Goal: Task Accomplishment & Management: Manage account settings

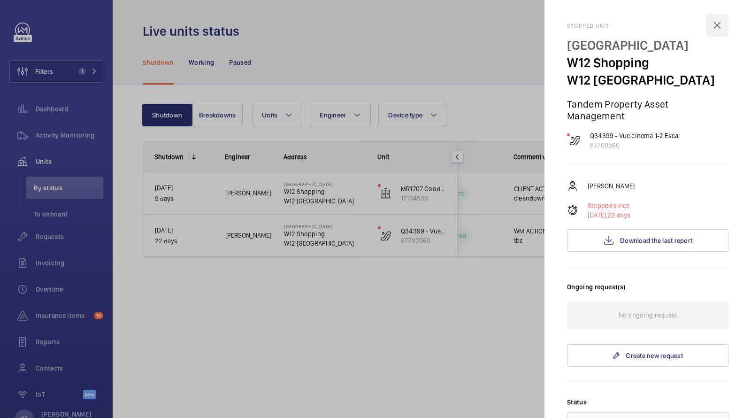
click at [714, 27] on wm-front-icon-button at bounding box center [717, 25] width 23 height 23
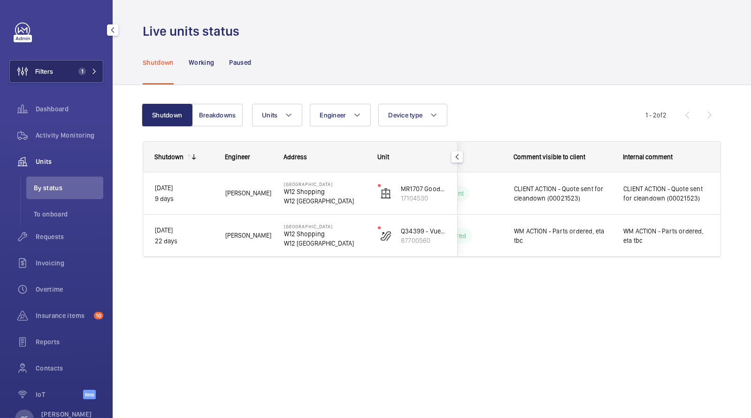
click at [74, 72] on button "Filters 1" at bounding box center [56, 71] width 94 height 23
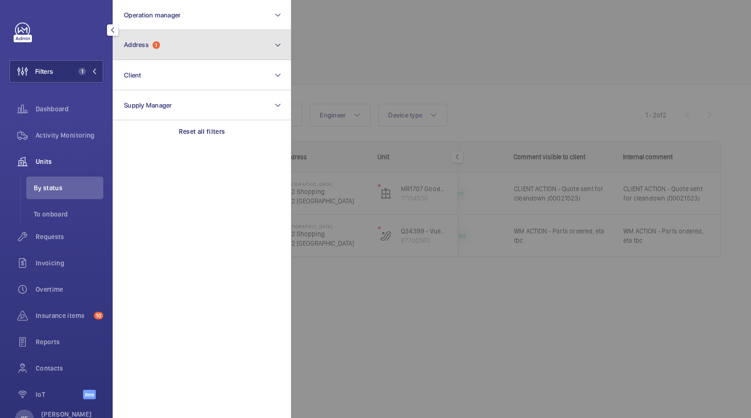
click at [142, 45] on span "Address" at bounding box center [136, 45] width 25 height 8
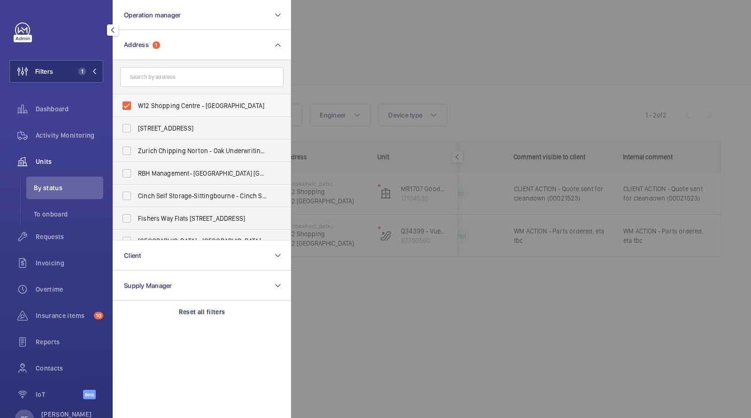
click at [144, 101] on span "W12 Shopping Centre - [GEOGRAPHIC_DATA]" at bounding box center [202, 105] width 129 height 9
click at [136, 101] on input "W12 Shopping Centre - [GEOGRAPHIC_DATA]" at bounding box center [126, 105] width 19 height 19
checkbox input "false"
click at [165, 79] on input "text" at bounding box center [201, 77] width 163 height 20
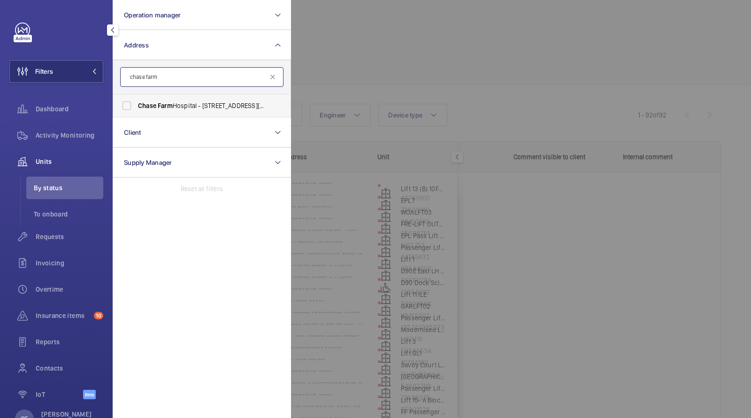
type input "chase farm"
click at [182, 110] on label "[GEOGRAPHIC_DATA] - [STREET_ADDRESS][PERSON_NAME]" at bounding box center [194, 105] width 163 height 23
click at [136, 110] on input "[GEOGRAPHIC_DATA] - [STREET_ADDRESS][PERSON_NAME]" at bounding box center [126, 105] width 19 height 19
checkbox input "true"
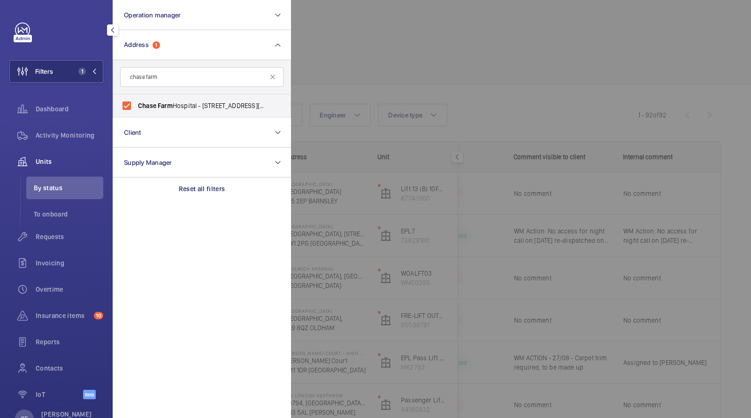
click at [320, 60] on div at bounding box center [666, 209] width 751 height 418
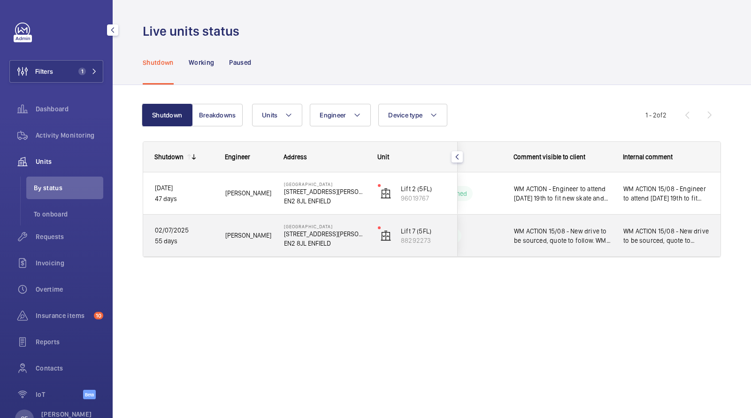
click at [533, 236] on span "WM ACTION 15/08 - New drive to be sourced, quote to follow. WM ACTION:NDC advis…" at bounding box center [562, 235] width 97 height 19
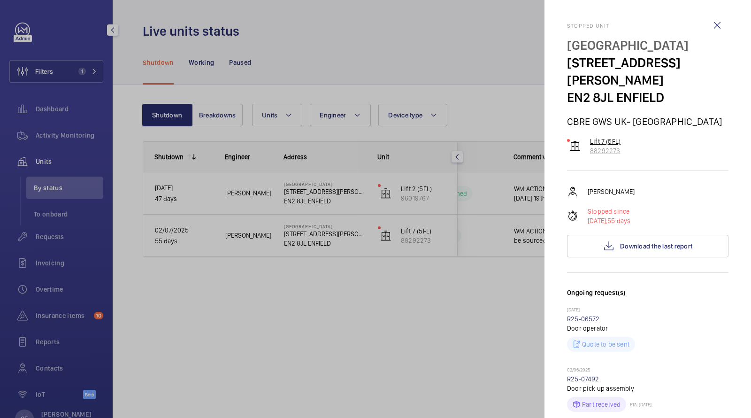
drag, startPoint x: 624, startPoint y: 136, endPoint x: 589, endPoint y: 137, distance: 35.2
click at [589, 137] on div "Lift 7 (5FL) 88292273" at bounding box center [647, 146] width 161 height 19
copy p "88292273"
click at [62, 135] on div at bounding box center [375, 209] width 751 height 418
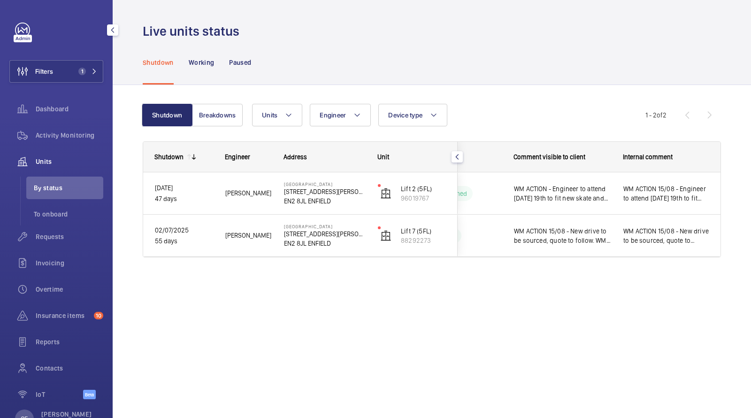
click at [61, 135] on div at bounding box center [375, 209] width 751 height 418
click at [61, 135] on span "Activity Monitoring" at bounding box center [70, 134] width 68 height 9
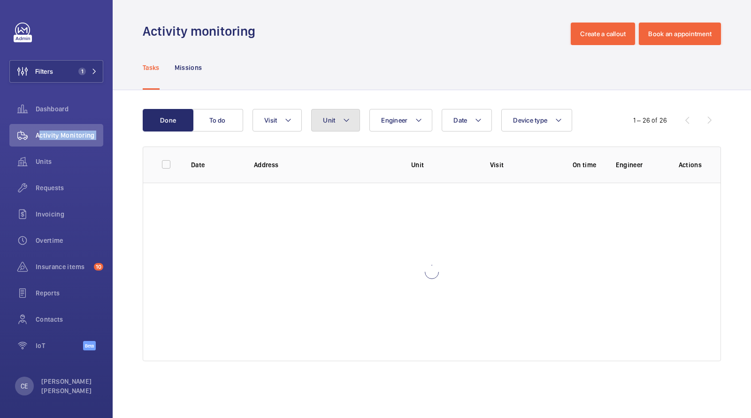
click at [324, 121] on span "Unit" at bounding box center [329, 120] width 12 height 8
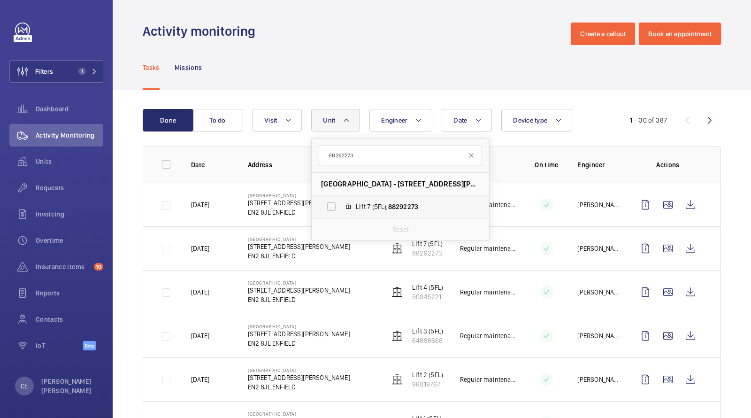
type input "88292273"
click at [376, 204] on span "Lift 7 (5FL), 88292273" at bounding box center [410, 206] width 109 height 9
click at [341, 204] on input "Lift 7 (5FL), 88292273" at bounding box center [331, 206] width 19 height 19
checkbox input "true"
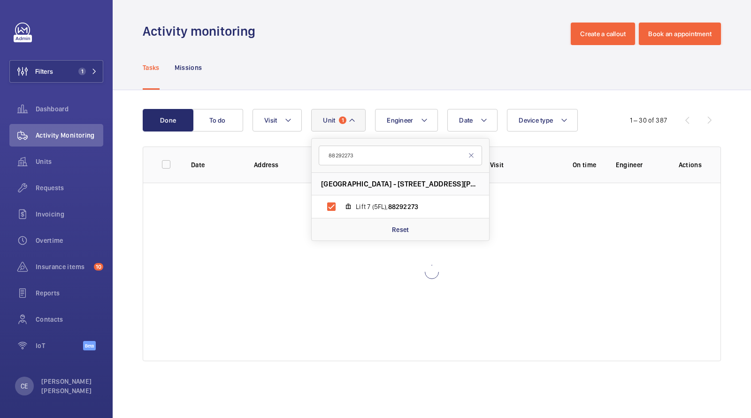
click at [396, 88] on div "Tasks Missions" at bounding box center [432, 67] width 578 height 45
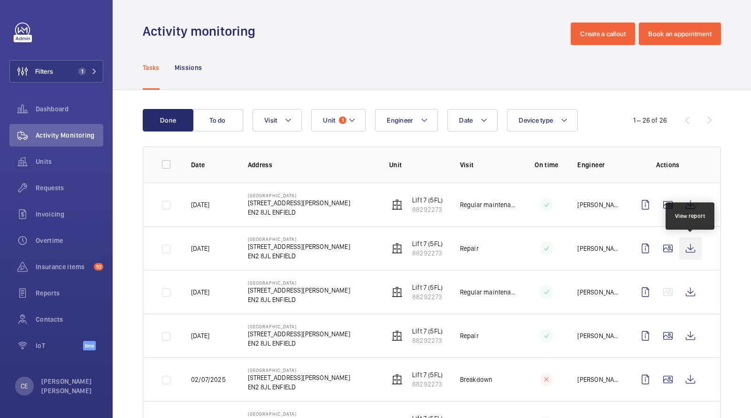
click at [696, 248] on wm-front-icon-button at bounding box center [690, 248] width 23 height 23
click at [396, 203] on img at bounding box center [396, 204] width 11 height 11
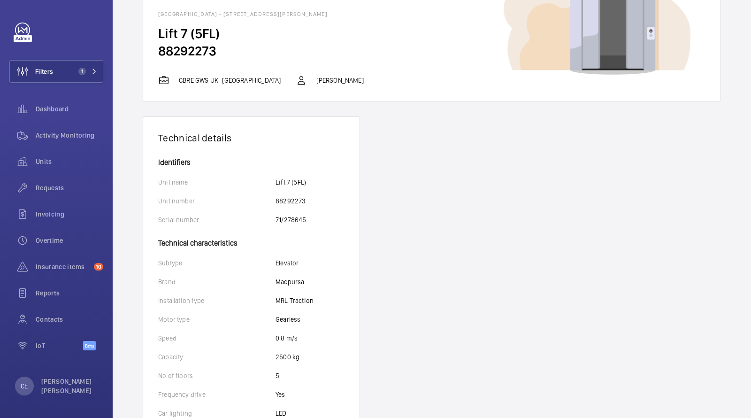
scroll to position [60, 0]
click at [297, 218] on p "71/278645" at bounding box center [290, 218] width 31 height 9
drag, startPoint x: 297, startPoint y: 218, endPoint x: 277, endPoint y: 218, distance: 20.2
click at [277, 218] on p "71/278645" at bounding box center [290, 218] width 31 height 9
copy p "71/278645"
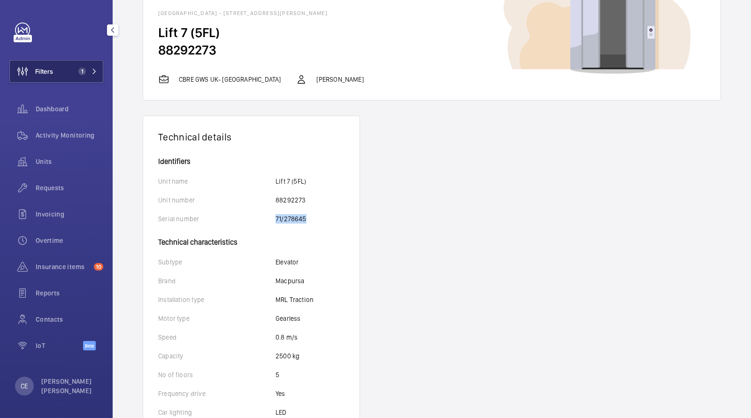
click at [84, 64] on button "Filters 1" at bounding box center [56, 71] width 94 height 23
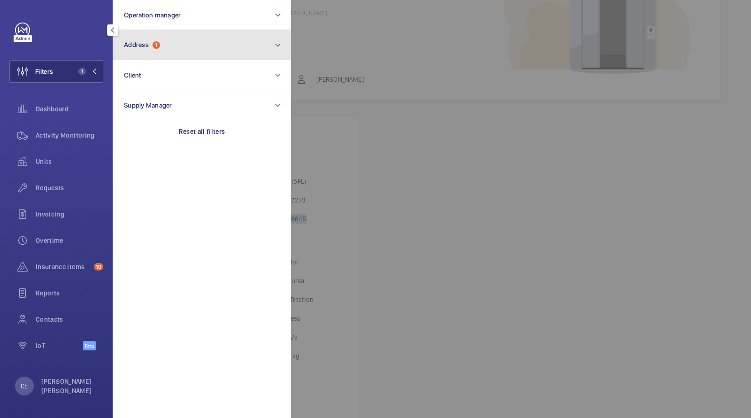
click at [152, 44] on span "Address 1" at bounding box center [142, 45] width 36 height 8
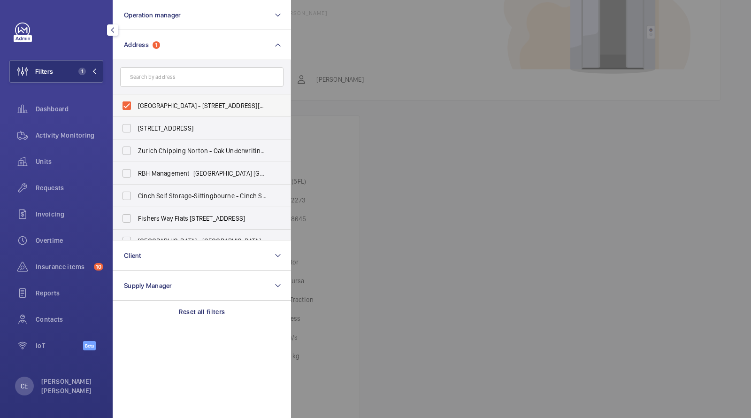
click at [160, 106] on span "[GEOGRAPHIC_DATA] - [STREET_ADDRESS][PERSON_NAME]" at bounding box center [202, 105] width 129 height 9
click at [136, 106] on input "[GEOGRAPHIC_DATA] - [STREET_ADDRESS][PERSON_NAME]" at bounding box center [126, 105] width 19 height 19
checkbox input "false"
click at [160, 88] on form at bounding box center [201, 77] width 177 height 34
click at [158, 83] on input "text" at bounding box center [201, 77] width 163 height 20
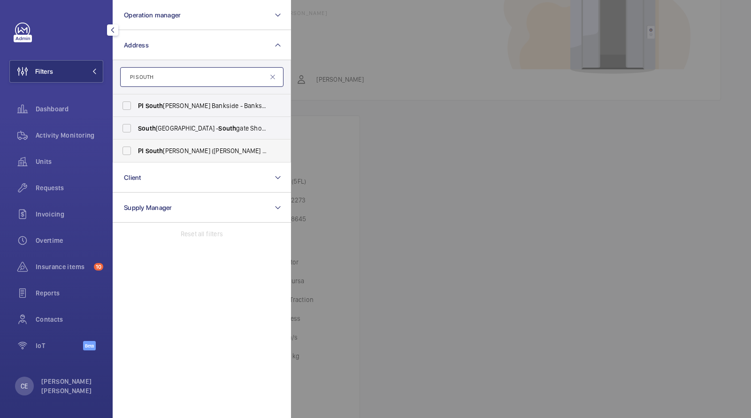
type input "PI SOUTH"
click at [188, 147] on span "PI South [PERSON_NAME] ([PERSON_NAME][GEOGRAPHIC_DATA]) - [STREET_ADDRESS][PERS…" at bounding box center [202, 150] width 129 height 9
click at [136, 147] on input "PI South [PERSON_NAME] ([PERSON_NAME][GEOGRAPHIC_DATA]) - [STREET_ADDRESS][PERS…" at bounding box center [126, 150] width 19 height 19
checkbox input "true"
click at [71, 141] on div "Activity Monitoring" at bounding box center [56, 135] width 94 height 23
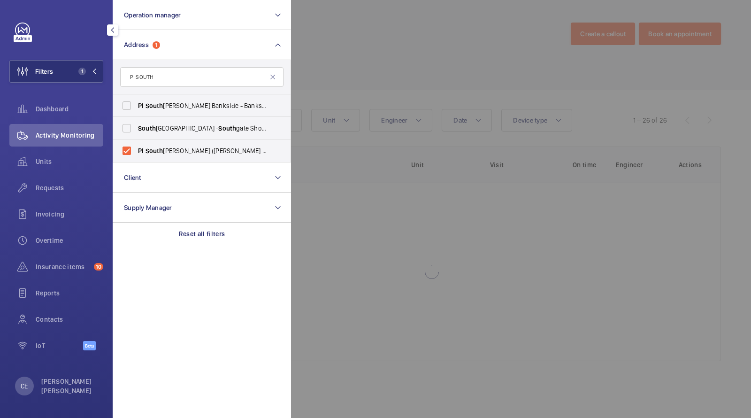
click at [330, 31] on div at bounding box center [666, 209] width 751 height 418
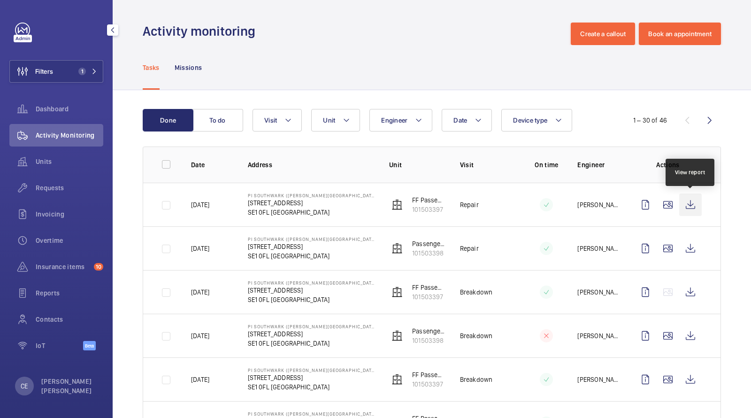
click at [687, 204] on wm-front-icon-button at bounding box center [690, 204] width 23 height 23
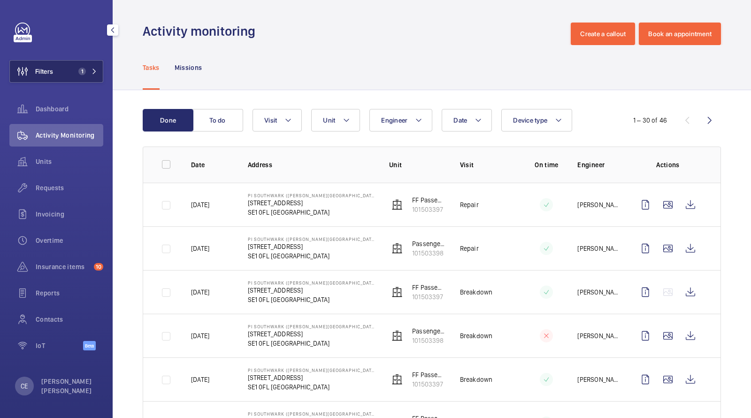
click at [67, 79] on button "Filters 1" at bounding box center [56, 71] width 94 height 23
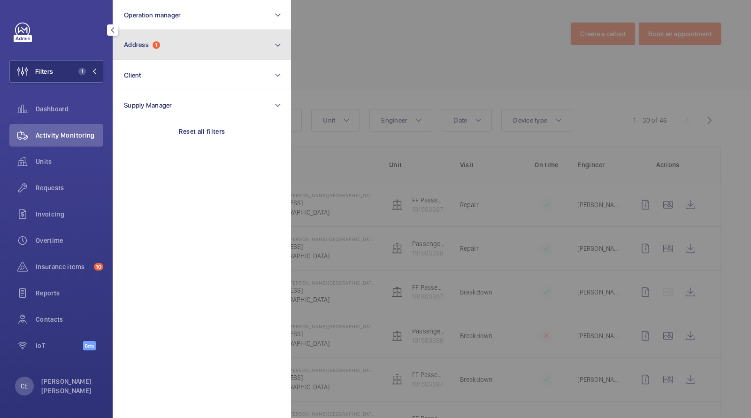
click at [139, 49] on button "Address 1" at bounding box center [202, 45] width 178 height 30
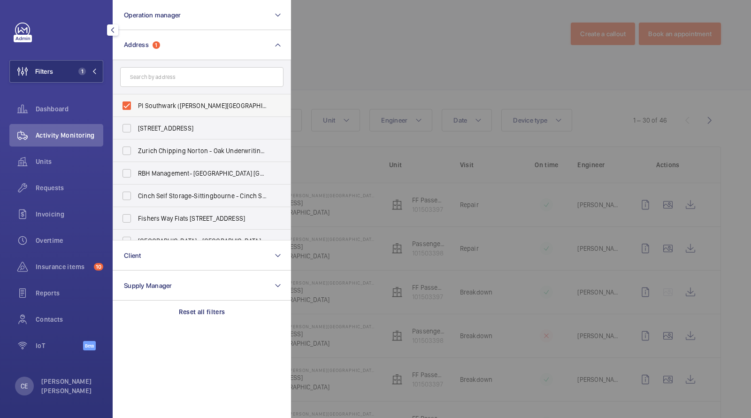
click at [169, 94] on label "PI Southwark ([PERSON_NAME][GEOGRAPHIC_DATA]) - [STREET_ADDRESS]" at bounding box center [194, 105] width 163 height 23
click at [136, 96] on input "PI Southwark ([PERSON_NAME][GEOGRAPHIC_DATA]) - [STREET_ADDRESS]" at bounding box center [126, 105] width 19 height 19
checkbox input "false"
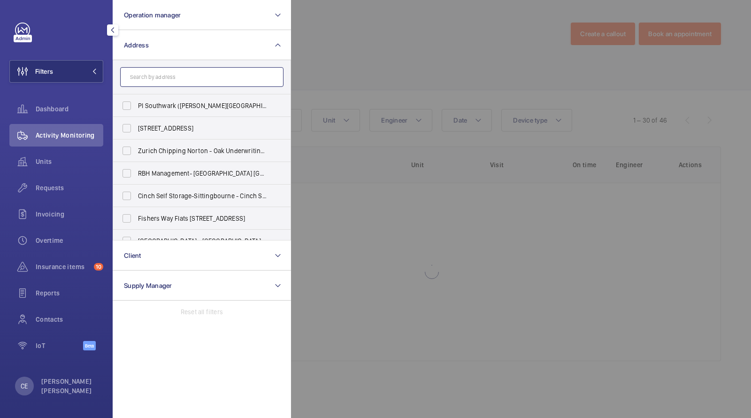
click at [169, 82] on input "text" at bounding box center [201, 77] width 163 height 20
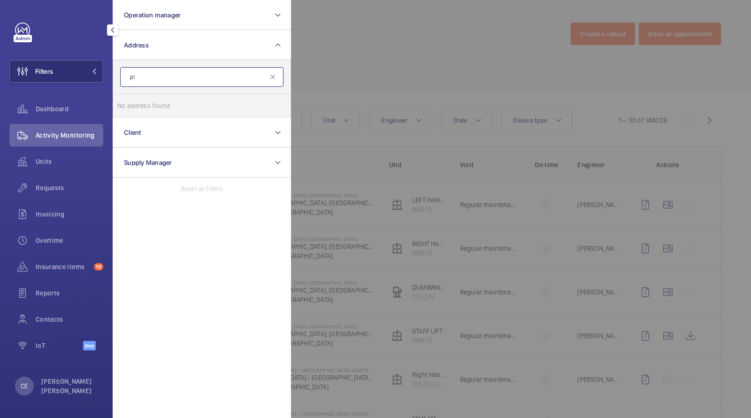
type input "p"
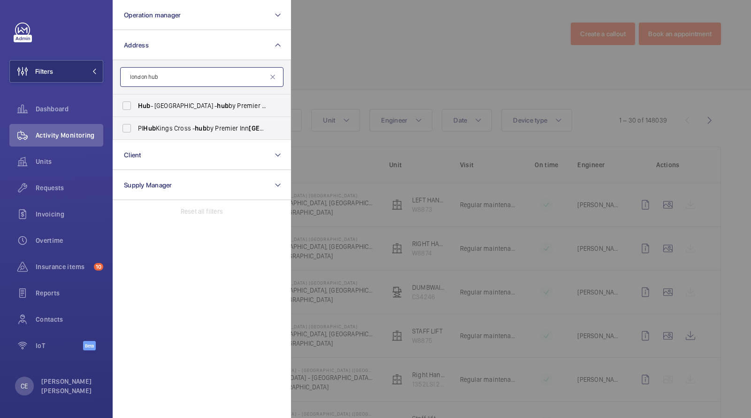
type input "london hub"
drag, startPoint x: 180, startPoint y: 79, endPoint x: 92, endPoint y: 52, distance: 91.9
click at [95, 54] on div "Filters Operation manager Address [GEOGRAPHIC_DATA] hub Hub - [GEOGRAPHIC_DATA]…" at bounding box center [56, 192] width 94 height 338
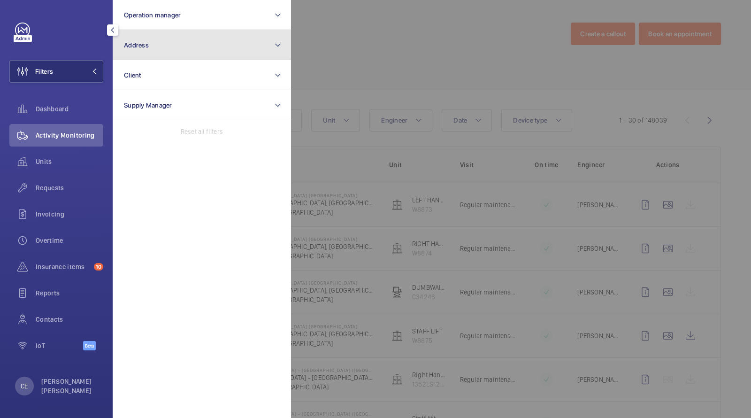
click at [157, 49] on button "Address" at bounding box center [202, 45] width 178 height 30
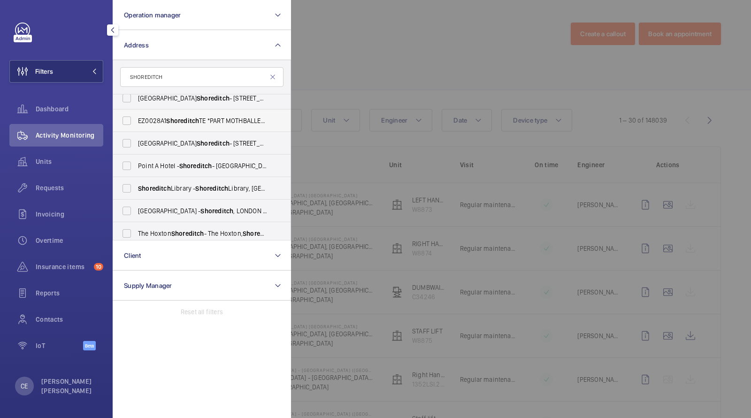
scroll to position [80, 0]
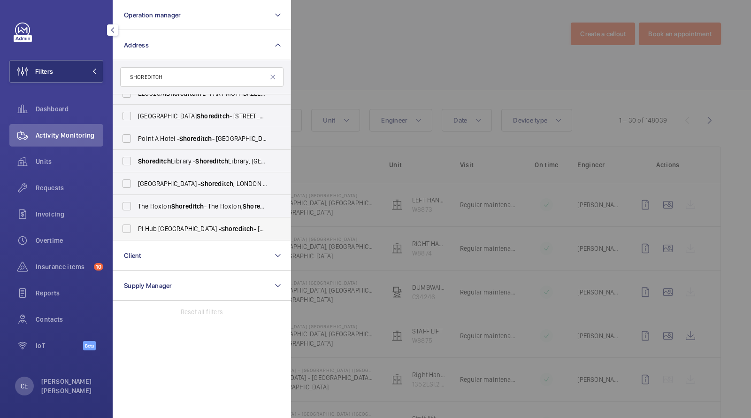
type input "SHOREDITCH"
click at [221, 229] on span "Shoreditch" at bounding box center [237, 229] width 33 height 8
click at [136, 229] on input "PI Hub London - Shoreditch - [STREET_ADDRESS]" at bounding box center [126, 228] width 19 height 19
checkbox input "true"
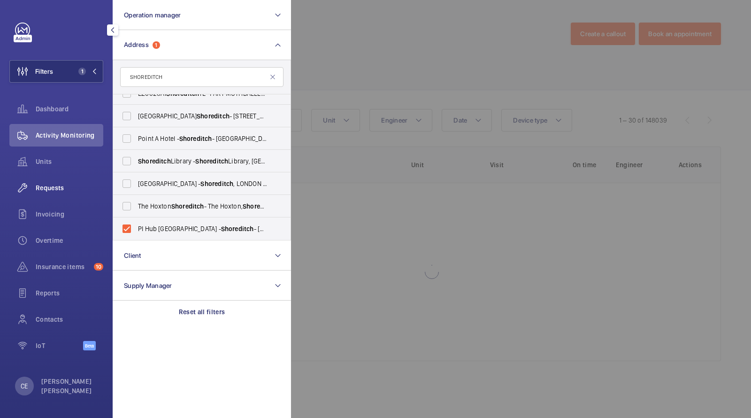
click at [59, 196] on div "Requests" at bounding box center [56, 187] width 94 height 23
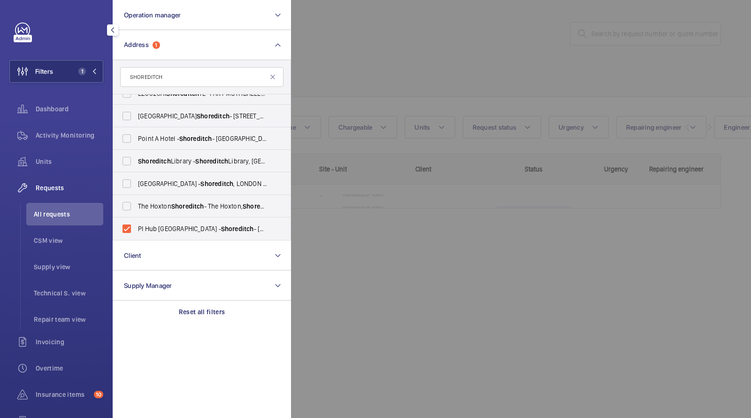
click at [364, 32] on div at bounding box center [666, 209] width 751 height 418
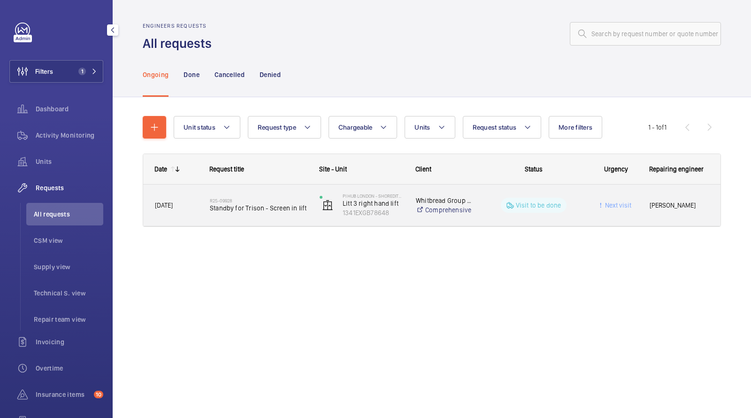
click at [274, 210] on span "Standby for Trison - Screen in lift" at bounding box center [259, 207] width 98 height 9
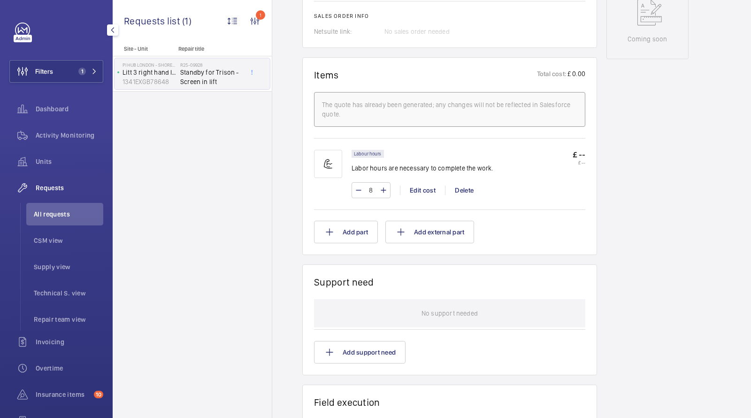
scroll to position [500, 0]
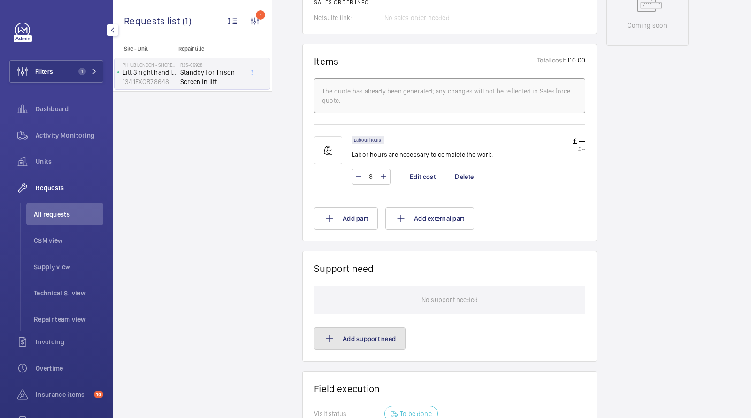
click at [361, 341] on button "Add support need" at bounding box center [359, 338] width 91 height 23
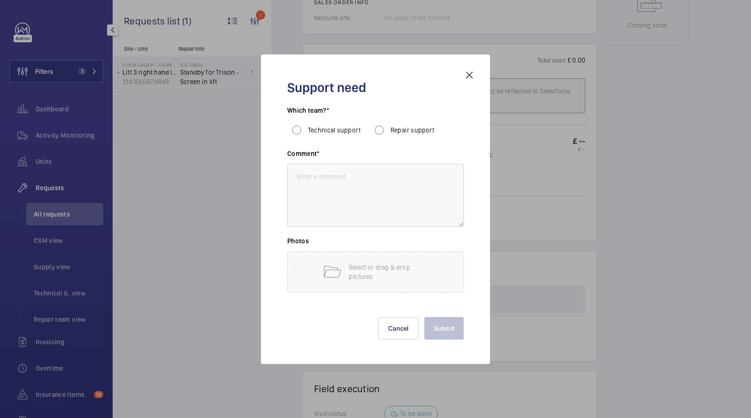
click at [395, 130] on span "Repair support" at bounding box center [412, 130] width 44 height 8
click at [389, 130] on input "Repair support" at bounding box center [379, 130] width 19 height 19
radio input "true"
click at [346, 191] on textarea at bounding box center [375, 195] width 176 height 63
paste textarea "PI Hub London - [GEOGRAPHIC_DATA] - [GEOGRAPHIC_DATA]"
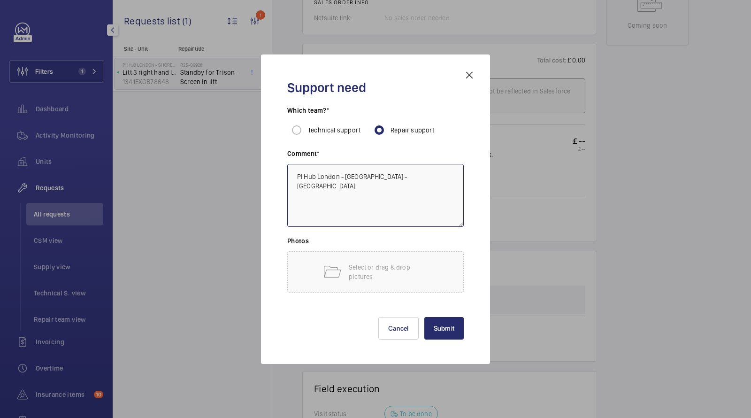
type textarea "PI Hub London - [GEOGRAPHIC_DATA] - [GEOGRAPHIC_DATA]"
click at [449, 320] on button "Submit" at bounding box center [444, 328] width 40 height 23
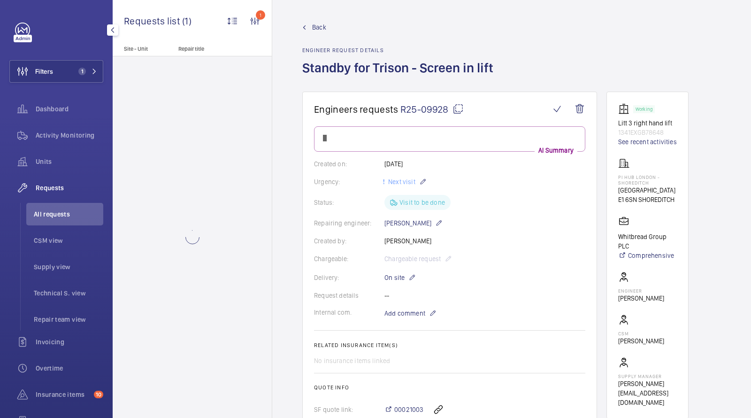
click at [453, 13] on wm-front-admin-header "Back Engineer request details Standby for Trison - Screen in lift" at bounding box center [511, 45] width 479 height 91
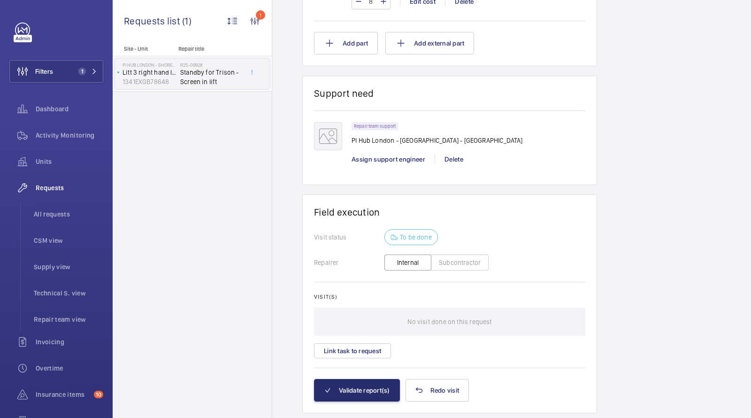
scroll to position [692, 0]
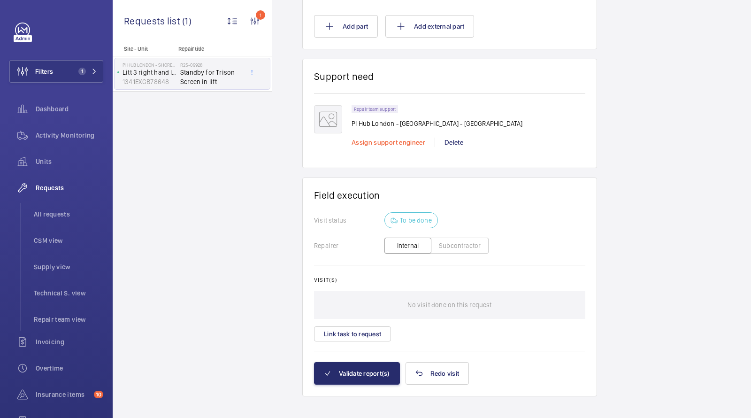
click at [383, 140] on span "Assign support engineer" at bounding box center [388, 142] width 74 height 8
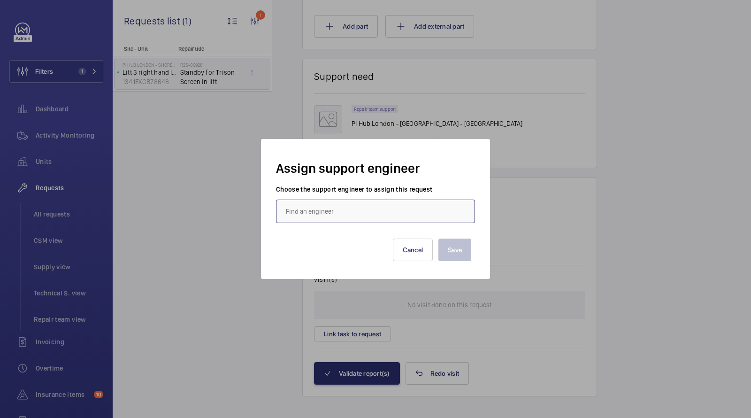
click at [334, 218] on input "text" at bounding box center [375, 210] width 199 height 23
type input "J"
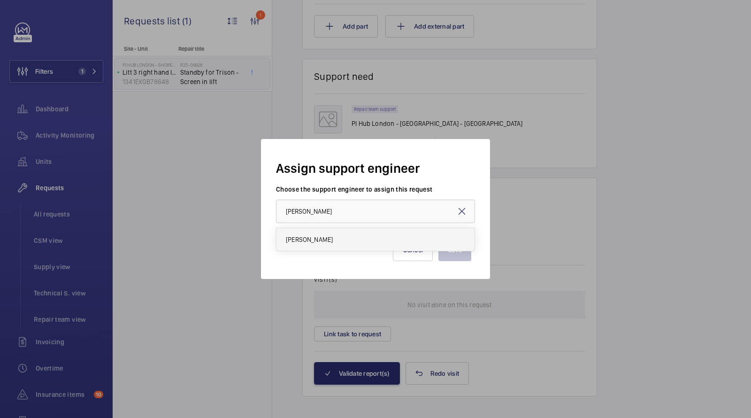
click at [319, 243] on mat-option "[PERSON_NAME]" at bounding box center [375, 239] width 198 height 23
type input "[PERSON_NAME]"
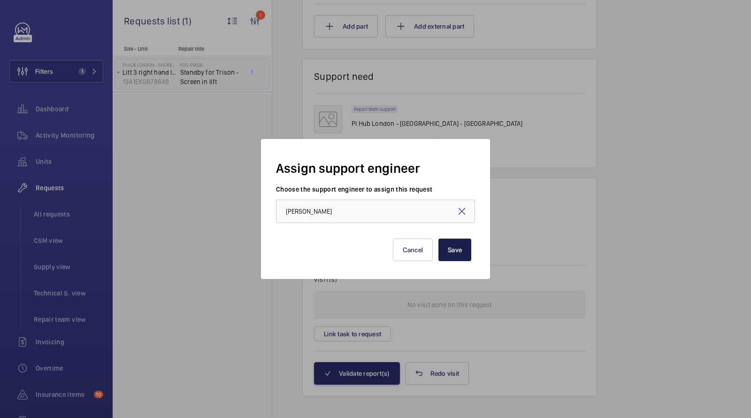
click at [450, 254] on button "Save" at bounding box center [454, 249] width 33 height 23
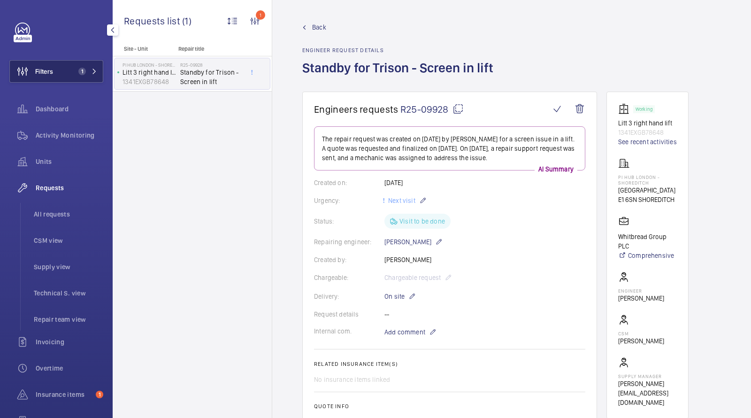
click at [91, 72] on mat-icon at bounding box center [94, 72] width 6 height 6
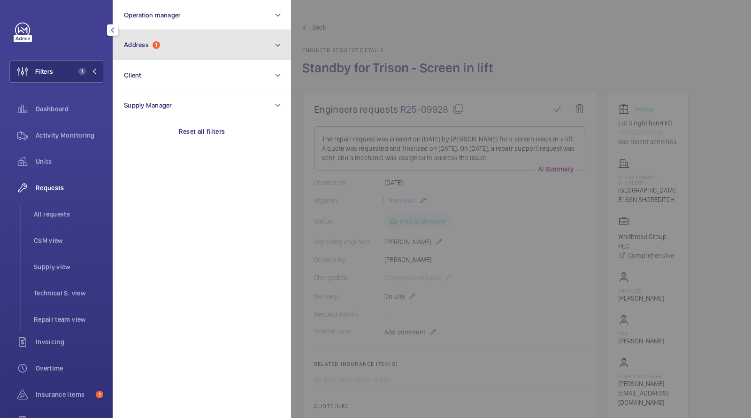
click at [189, 47] on button "Address 1" at bounding box center [202, 45] width 178 height 30
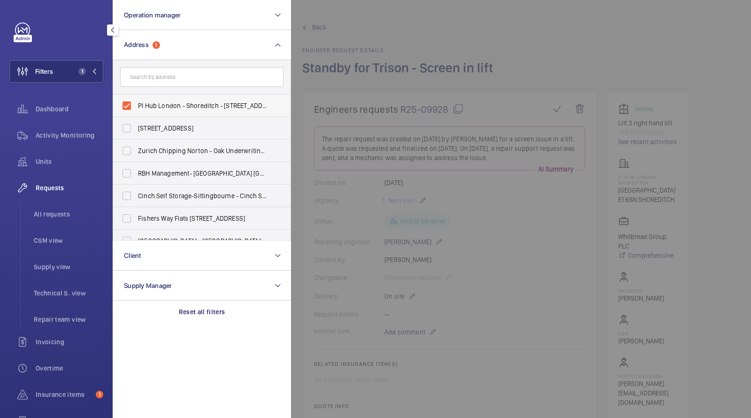
click at [164, 106] on span "PI Hub London - Shoreditch - [STREET_ADDRESS]" at bounding box center [202, 105] width 129 height 9
click at [136, 106] on input "PI Hub London - Shoreditch - [STREET_ADDRESS]" at bounding box center [126, 105] width 19 height 19
checkbox input "false"
click at [166, 80] on input "text" at bounding box center [201, 77] width 163 height 20
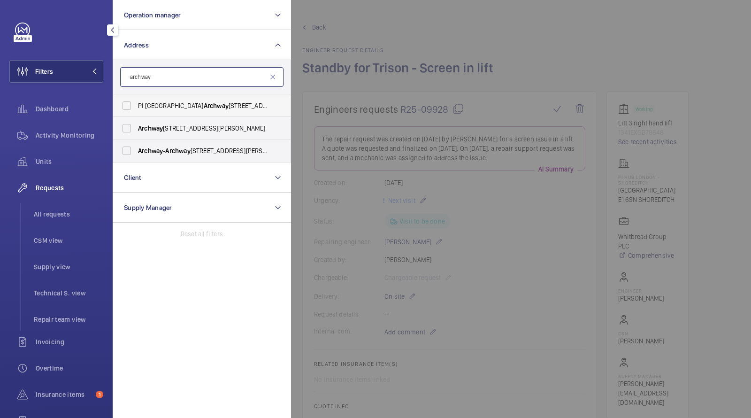
type input "archway"
click at [204, 103] on span "Archway" at bounding box center [216, 106] width 25 height 8
click at [136, 103] on input "PI London Archway - Hamlyn House, LONDON N19 5DD" at bounding box center [126, 105] width 19 height 19
checkbox input "true"
click at [52, 160] on span "Units" at bounding box center [70, 161] width 68 height 9
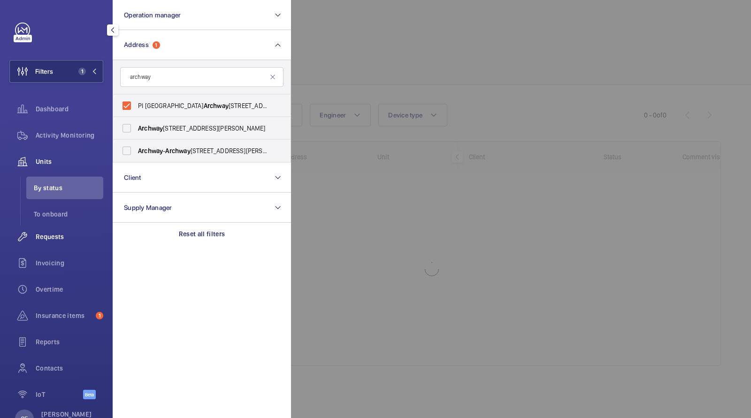
click at [55, 233] on span "Requests" at bounding box center [70, 236] width 68 height 9
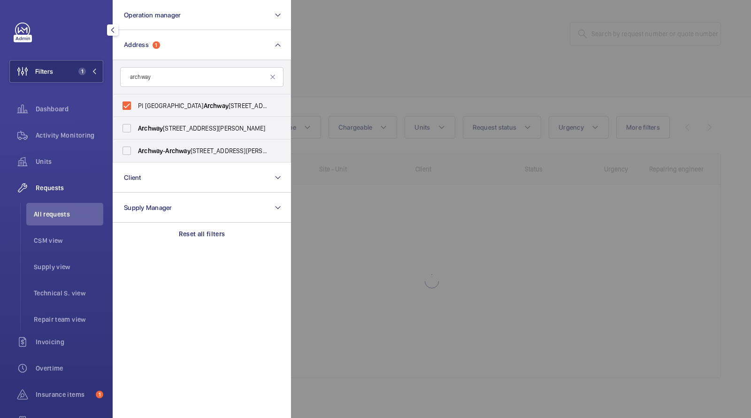
click at [365, 49] on div at bounding box center [666, 209] width 751 height 418
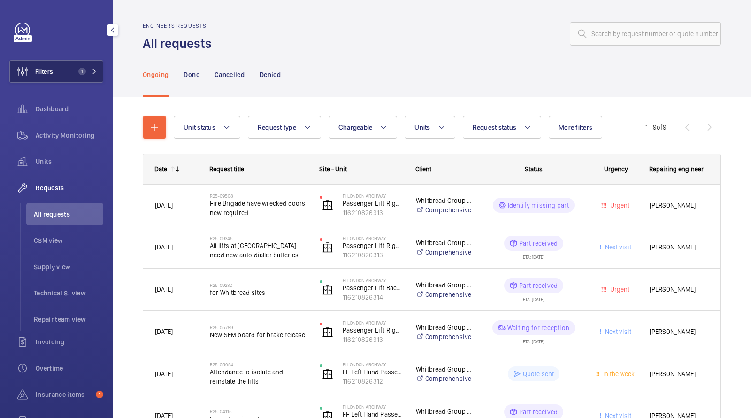
click at [92, 72] on mat-icon at bounding box center [94, 72] width 6 height 6
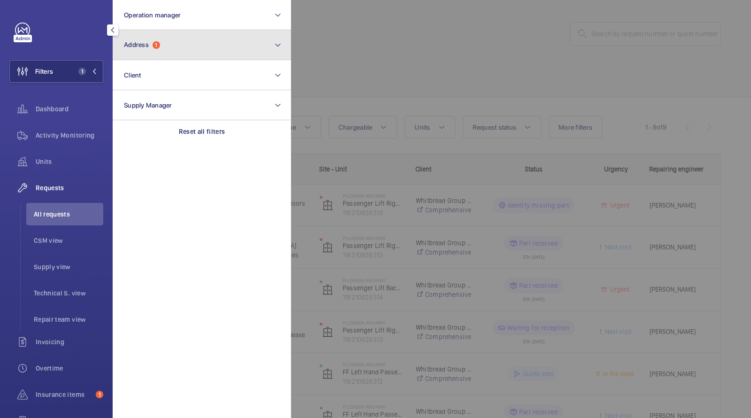
click at [147, 52] on button "Address 1" at bounding box center [202, 45] width 178 height 30
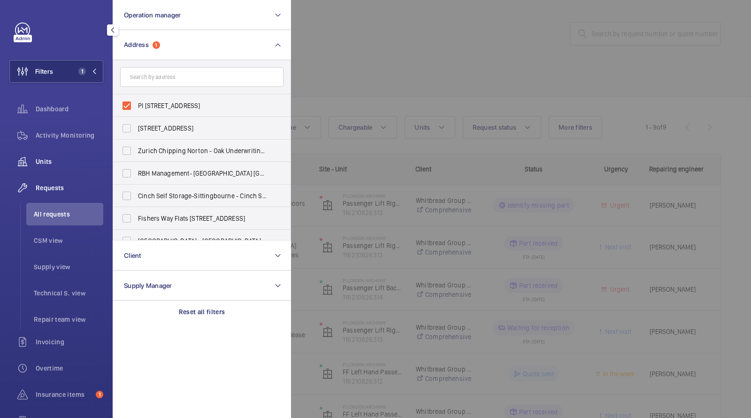
click at [31, 159] on wm-front-icon-button at bounding box center [22, 161] width 26 height 23
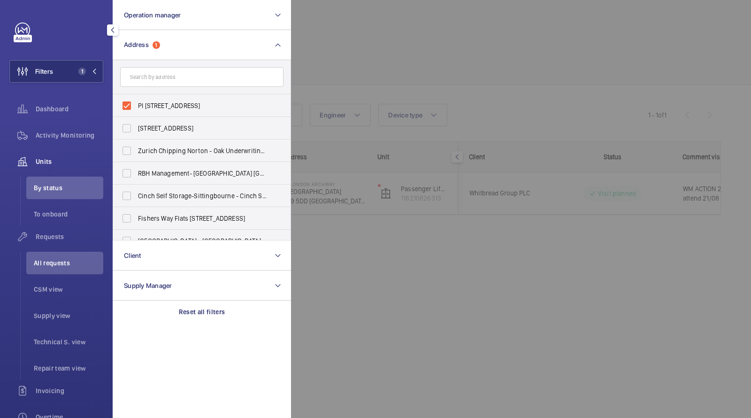
click at [409, 73] on div at bounding box center [666, 209] width 751 height 418
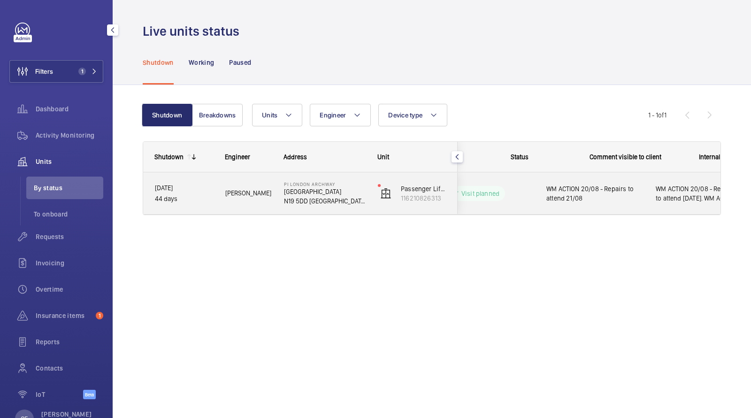
scroll to position [0, 142]
click at [598, 195] on span "WM ACTION 20/08 - Repairs to attend 21/08" at bounding box center [589, 193] width 97 height 19
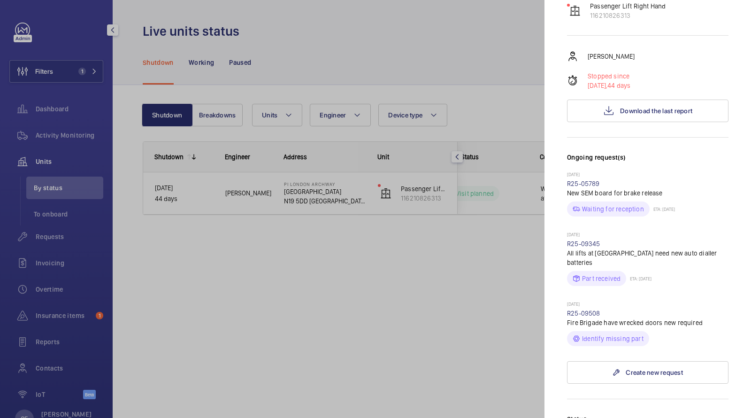
scroll to position [79, 0]
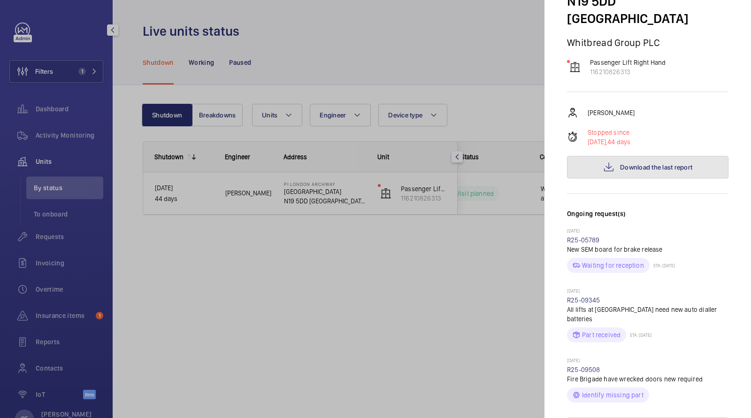
click at [641, 156] on button "Download the last report" at bounding box center [647, 167] width 161 height 23
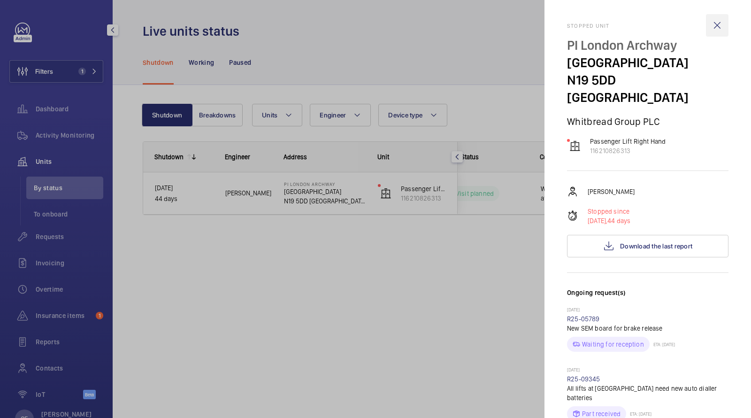
click at [717, 25] on wm-front-icon-button at bounding box center [717, 25] width 23 height 23
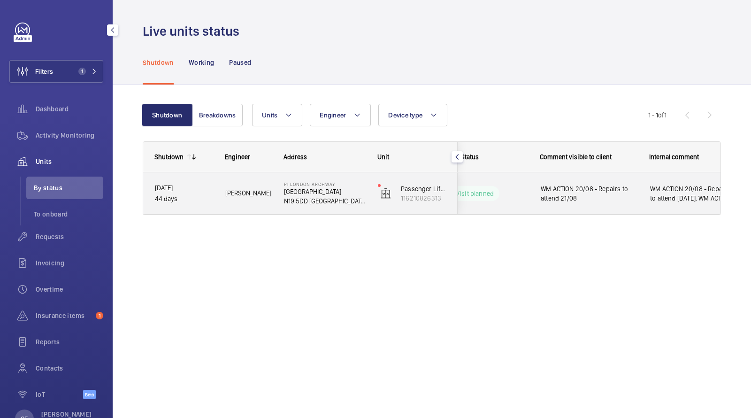
click at [242, 188] on span "[PERSON_NAME]" at bounding box center [248, 193] width 46 height 11
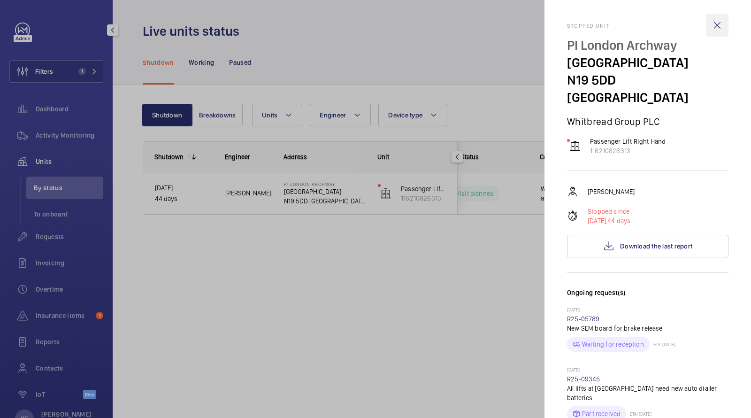
click at [723, 20] on wm-front-icon-button at bounding box center [717, 25] width 23 height 23
